Goal: Transaction & Acquisition: Purchase product/service

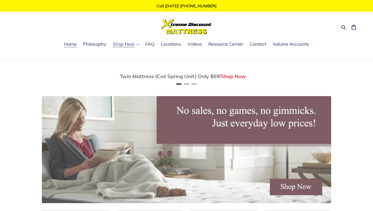
click at [134, 45] on span "Shop Now" at bounding box center [124, 44] width 22 height 6
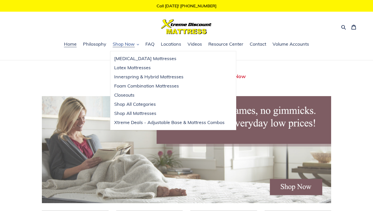
click at [134, 45] on span "Shop Now" at bounding box center [124, 44] width 22 height 6
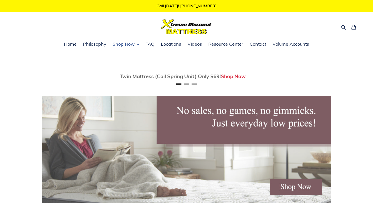
click at [136, 42] on button "Shop Now" at bounding box center [125, 45] width 31 height 8
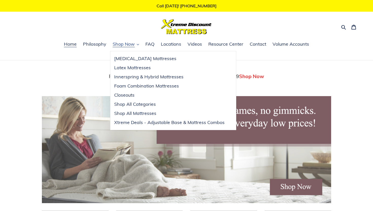
scroll to position [0, 290]
click at [136, 42] on button "Shop Now" at bounding box center [125, 45] width 31 height 8
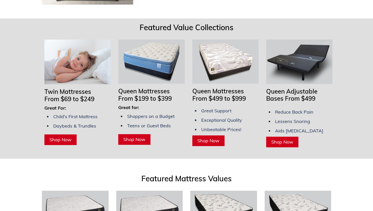
scroll to position [384, 0]
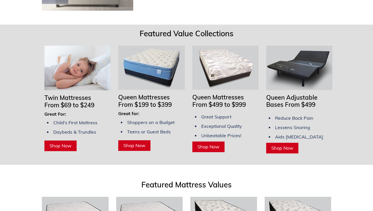
click at [64, 143] on span "Shop Now" at bounding box center [61, 146] width 22 height 6
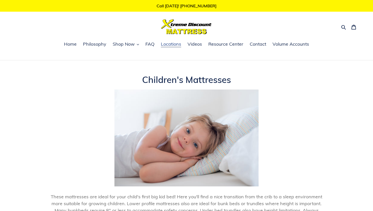
click at [174, 45] on span "Locations" at bounding box center [171, 44] width 20 height 6
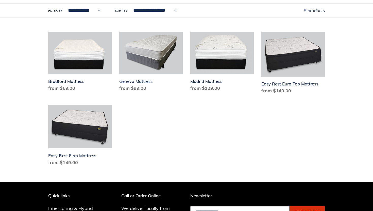
scroll to position [268, 0]
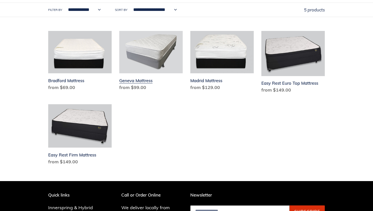
click at [147, 62] on link "Geneva Mattress" at bounding box center [150, 62] width 63 height 62
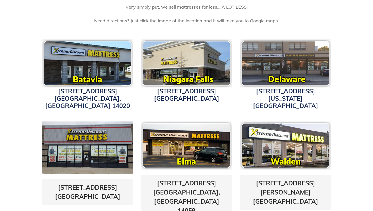
scroll to position [116, 0]
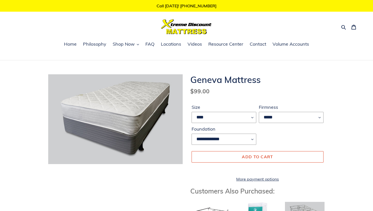
click at [130, 104] on img at bounding box center [95, 141] width 325 height 217
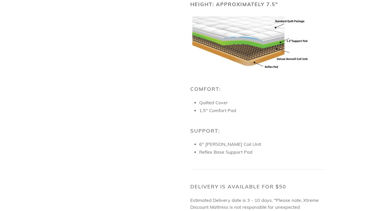
scroll to position [313, 0]
